Goal: Use online tool/utility

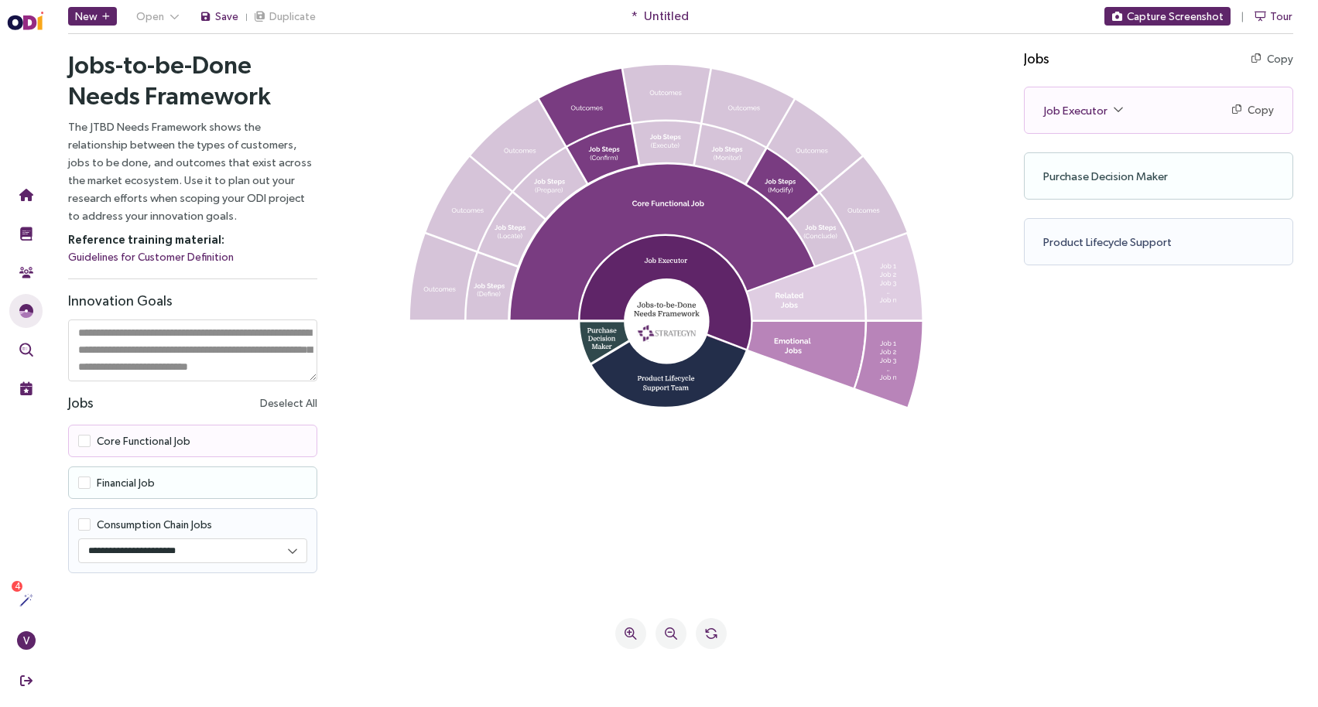
click at [1117, 111] on span "Job Executor" at bounding box center [1083, 110] width 80 height 18
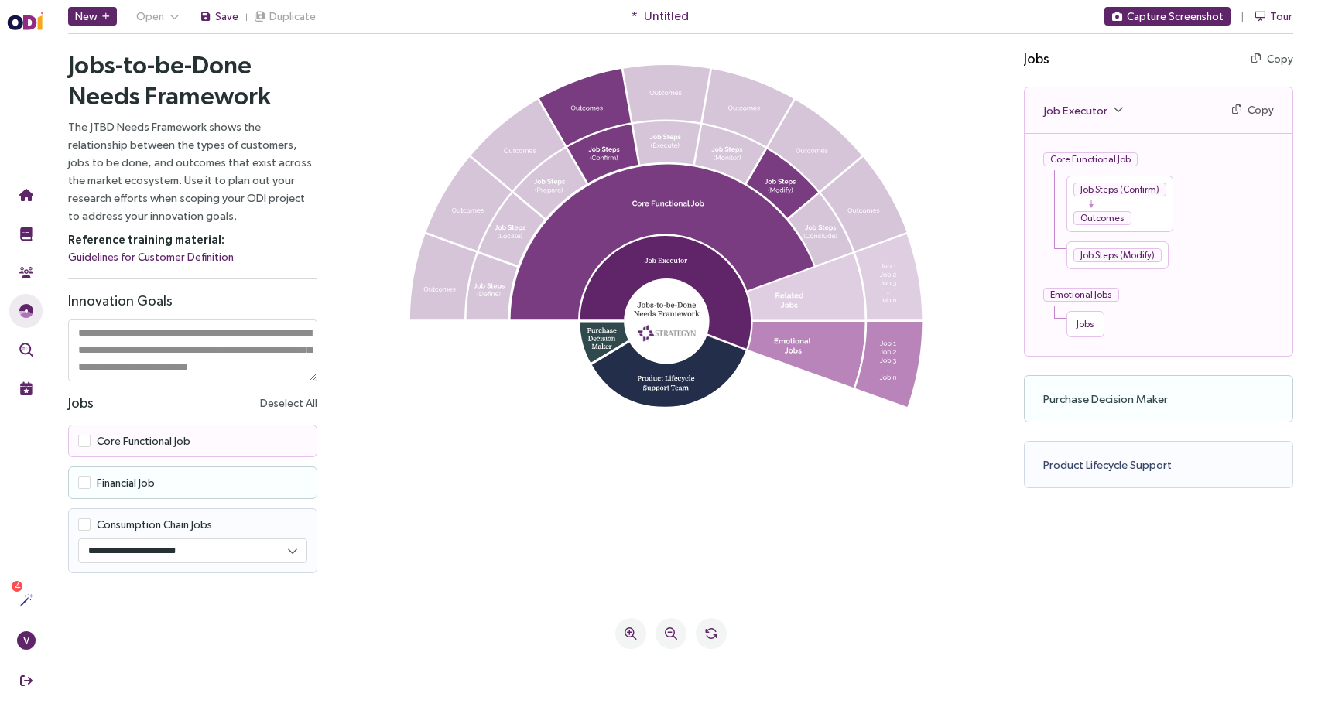
click at [1101, 183] on div "Job Steps (Confirm)" at bounding box center [1119, 190] width 93 height 14
click at [1084, 326] on div "Jobs" at bounding box center [1085, 324] width 24 height 12
click at [83, 441] on span at bounding box center [84, 441] width 12 height 12
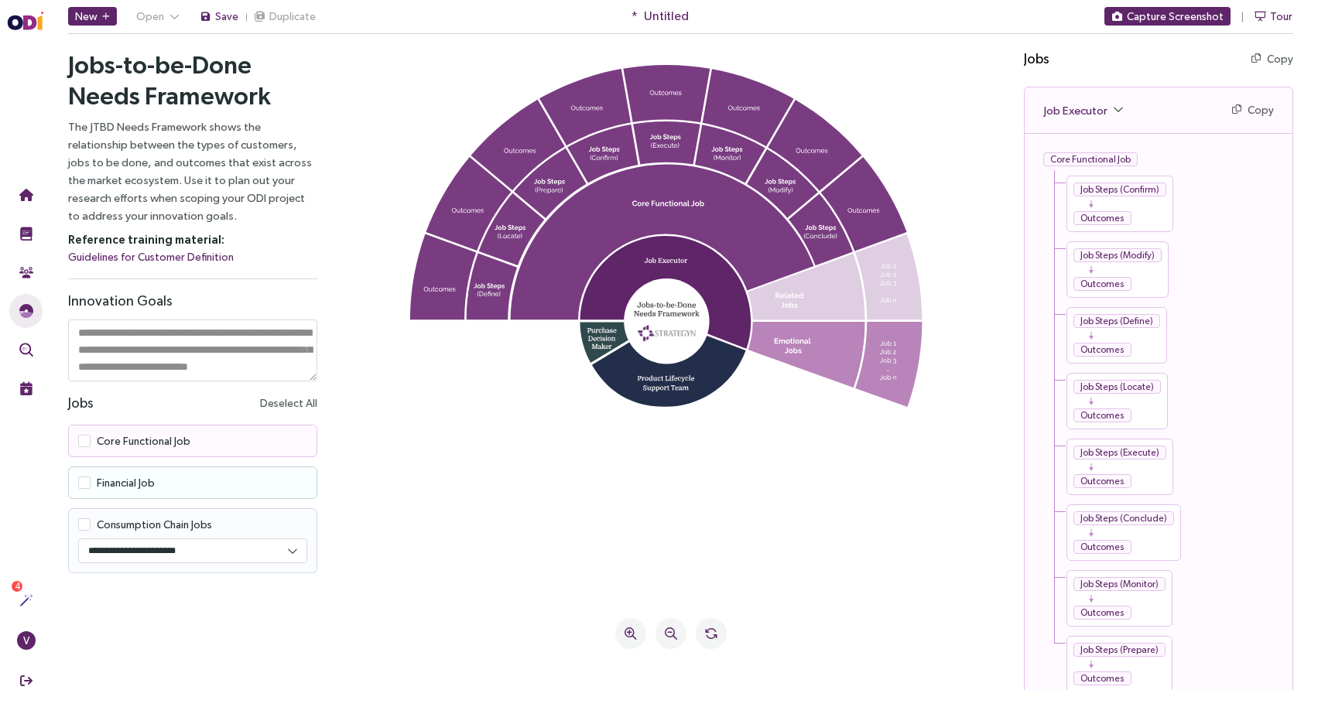
click at [1140, 323] on div "Job Steps (Define)" at bounding box center [1116, 321] width 87 height 14
click at [1106, 159] on div "Core Functional Job" at bounding box center [1090, 159] width 94 height 14
click at [1109, 195] on div "Job Steps (Confirm)" at bounding box center [1119, 190] width 93 height 14
click at [1107, 214] on div "Outcomes" at bounding box center [1102, 218] width 58 height 14
click at [1242, 110] on button "Copy" at bounding box center [1253, 110] width 42 height 18
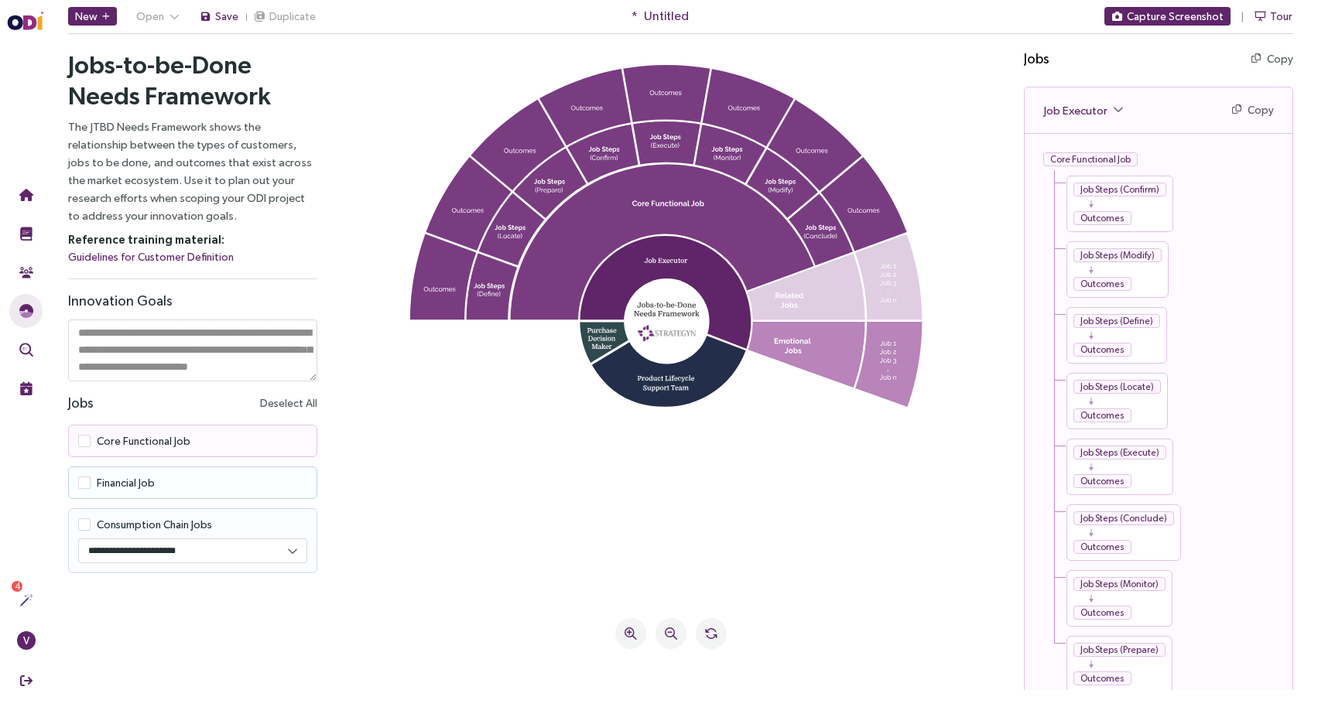
click at [183, 344] on textarea at bounding box center [192, 351] width 249 height 62
type textarea "*"
click at [425, 511] on icon at bounding box center [670, 326] width 631 height 522
click at [399, 600] on div "Press Shift + Click for row selection. Ctrl + Drag to pan." at bounding box center [670, 363] width 669 height 653
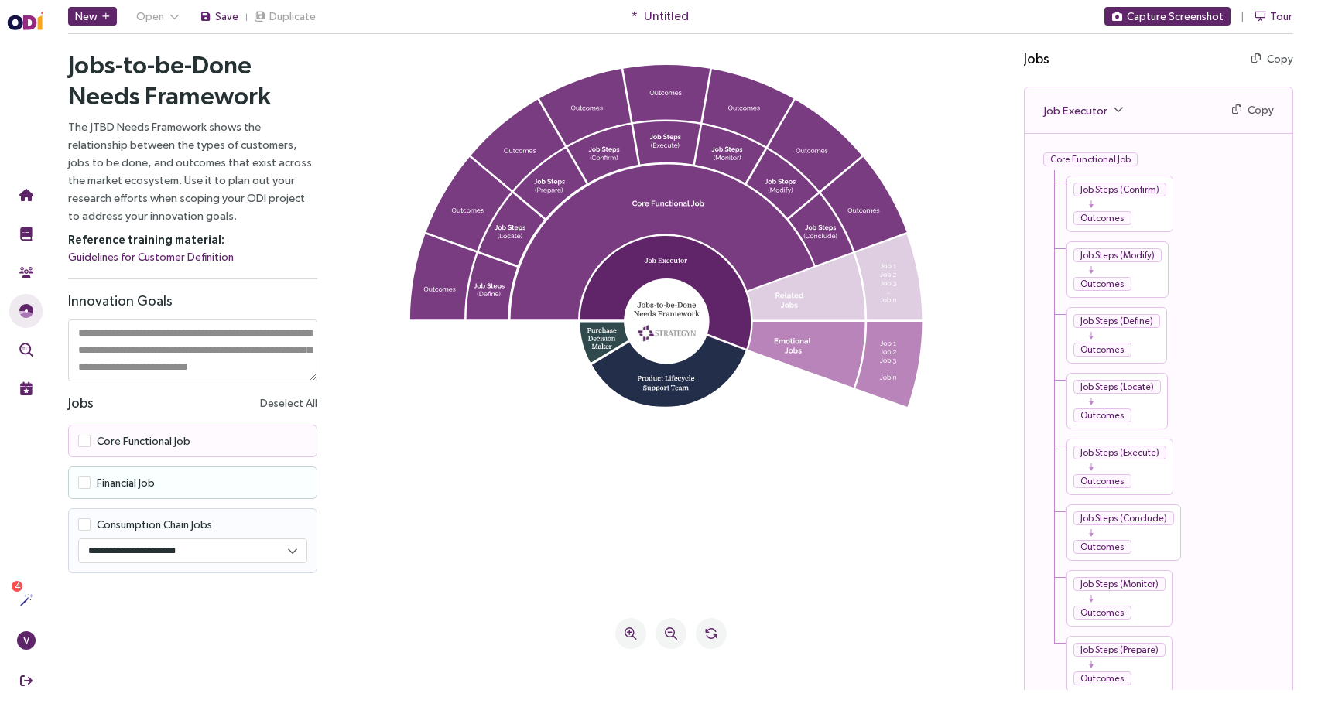
click at [270, 550] on select "**********" at bounding box center [192, 550] width 227 height 23
click at [1104, 104] on span "Job Executor" at bounding box center [1083, 110] width 80 height 18
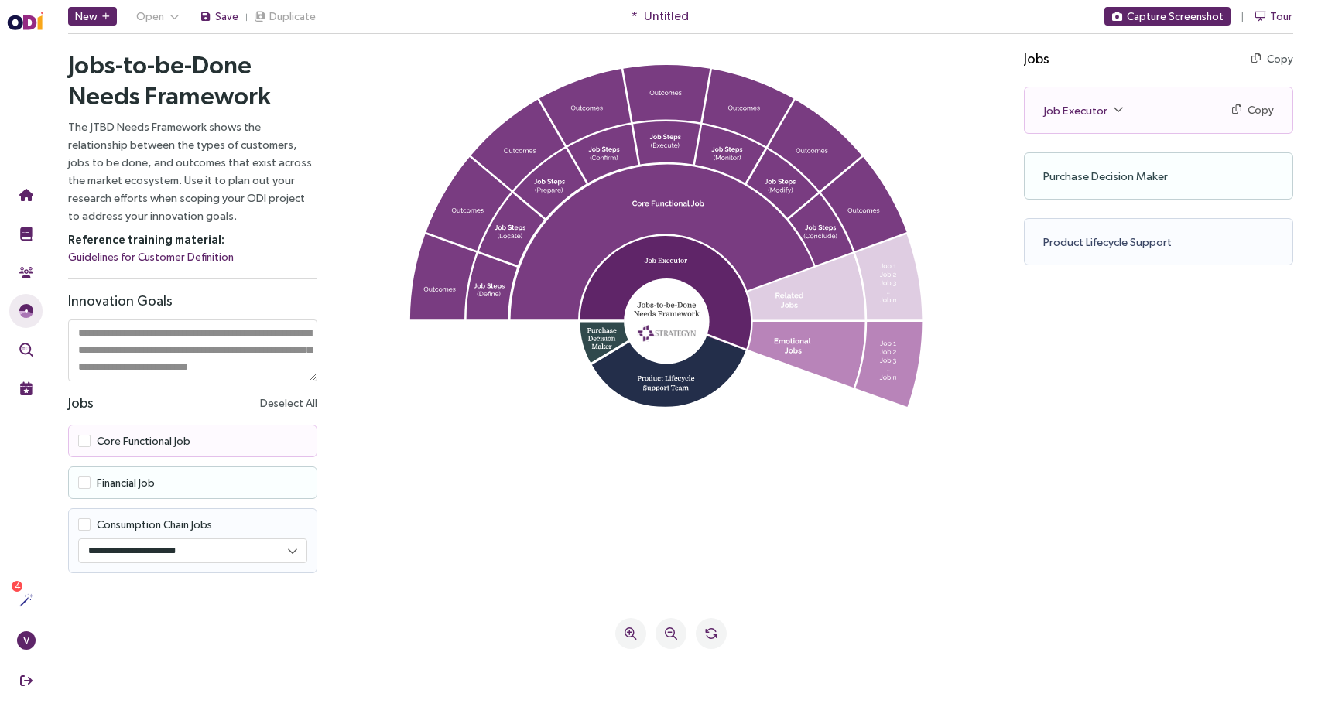
scroll to position [0, 0]
